Goal: Information Seeking & Learning: Learn about a topic

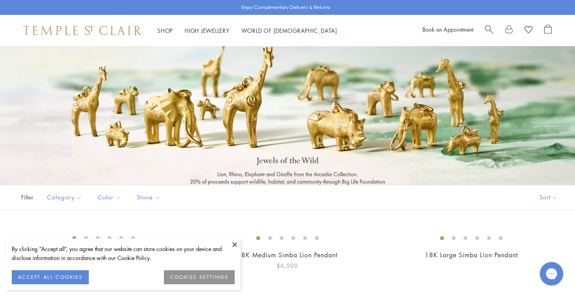
scroll to position [17, 0]
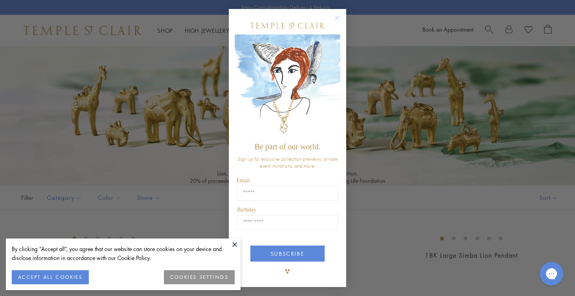
click at [337, 18] on icon "Close dialog" at bounding box center [337, 18] width 4 height 4
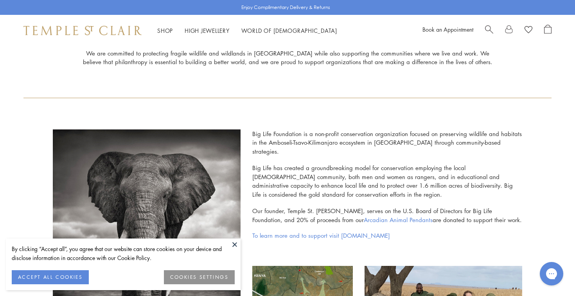
scroll to position [133, 0]
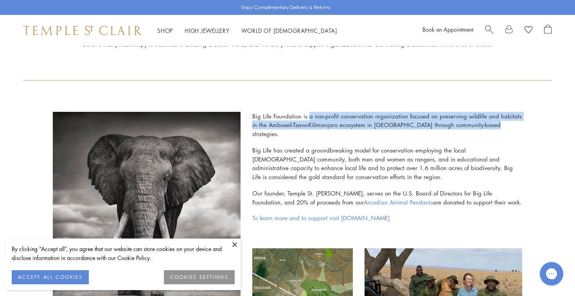
drag, startPoint x: 309, startPoint y: 116, endPoint x: 497, endPoint y: 124, distance: 188.0
click at [497, 124] on p "Big Life Foundation is a non-profit conservation organization focused on preser…" at bounding box center [387, 129] width 270 height 34
copy p "a non-profit conservation organization focused on preserving wildlife and habit…"
